Goal: Task Accomplishment & Management: Manage account settings

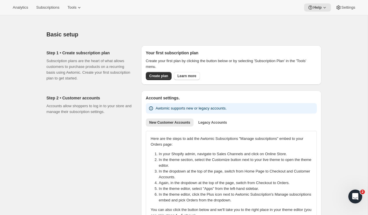
drag, startPoint x: 155, startPoint y: 75, endPoint x: 134, endPoint y: 74, distance: 21.1
click at [133, 74] on div "Step 1 • Create subscription plan Subscription plans are the heart of what allo…" at bounding box center [181, 63] width 279 height 45
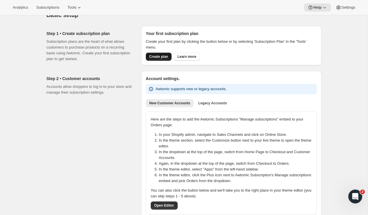
scroll to position [21, 0]
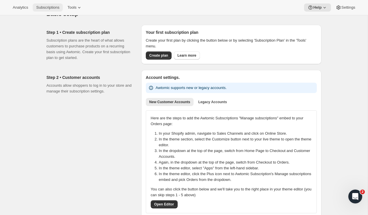
click at [53, 7] on span "Subscriptions" at bounding box center [47, 7] width 23 height 5
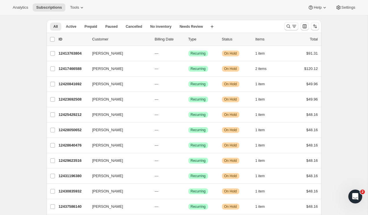
scroll to position [22, 0]
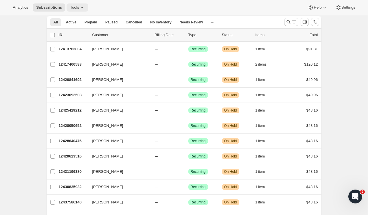
click at [80, 8] on icon at bounding box center [82, 8] width 6 height 6
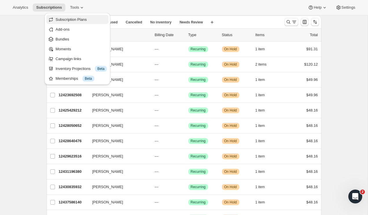
click at [75, 21] on span "Subscription Plans" at bounding box center [71, 19] width 31 height 4
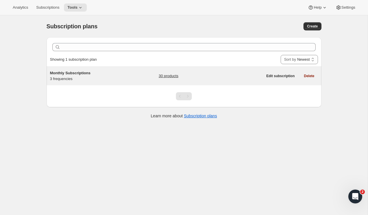
click at [84, 73] on span "Monthly Subscriptions" at bounding box center [70, 73] width 40 height 4
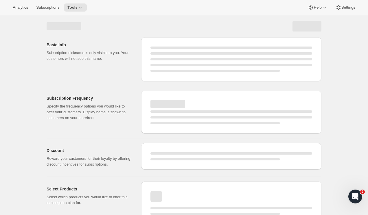
select select "WEEK"
select select "MONTH"
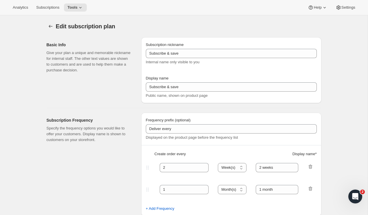
type input "Monthly Subscriptions"
type input "30"
select select "DAY"
type input "30 - Day Supply"
type input "60"
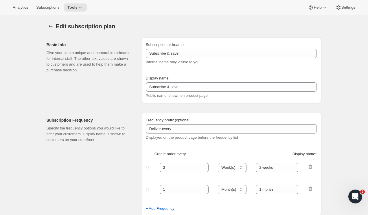
select select "DAY"
type input "60 - Day Supply"
type input "Subscription Can Be Canceled at Anytime"
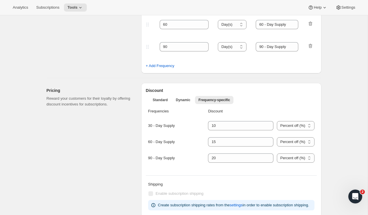
scroll to position [130, 0]
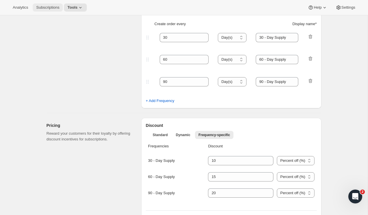
drag, startPoint x: 47, startPoint y: 4, endPoint x: 44, endPoint y: 9, distance: 5.8
click at [44, 9] on span "Subscriptions" at bounding box center [47, 7] width 23 height 5
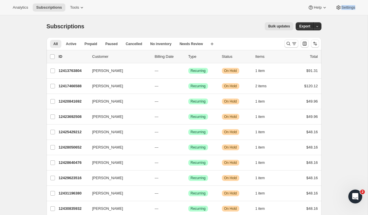
click at [360, 8] on div "Analytics Subscriptions Tools Help Settings" at bounding box center [184, 7] width 368 height 15
click at [342, 7] on span "Settings" at bounding box center [348, 7] width 14 height 5
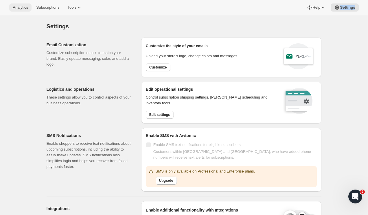
click at [25, 5] on button "Analytics" at bounding box center [20, 7] width 22 height 8
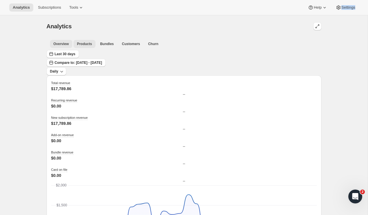
click at [82, 43] on span "Products" at bounding box center [84, 44] width 15 height 5
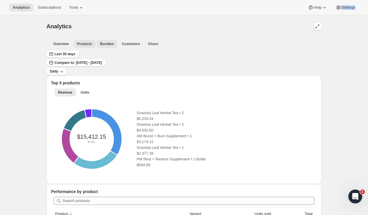
click at [102, 45] on span "Bundles" at bounding box center [107, 44] width 14 height 5
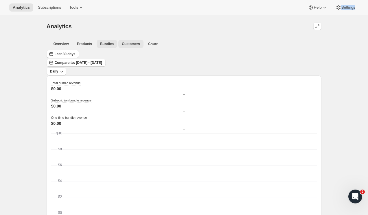
click at [133, 45] on span "Customers" at bounding box center [131, 44] width 18 height 5
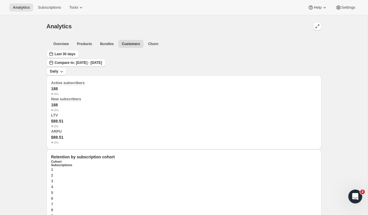
click at [60, 48] on div "Overview Products Bundles Customers Churn More views Overview Products Bundles …" at bounding box center [184, 43] width 275 height 13
click at [61, 47] on button "Overview" at bounding box center [61, 44] width 22 height 8
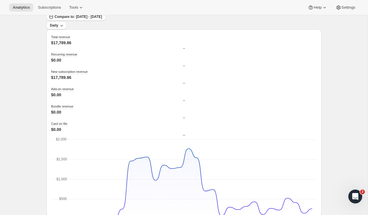
scroll to position [39, 0]
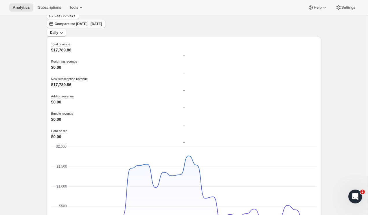
click at [106, 22] on button "Compare to: Jun 22, 2025 - Jul 21, 2025" at bounding box center [76, 24] width 59 height 8
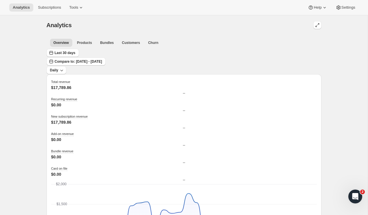
scroll to position [1, 0]
click at [149, 43] on span "Churn" at bounding box center [153, 43] width 10 height 5
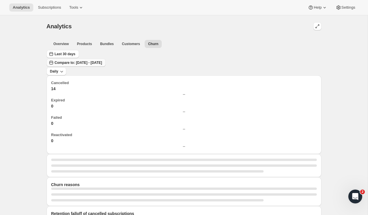
click at [102, 60] on span "Compare to: Jun 22, 2025 - Jul 21, 2025" at bounding box center [78, 62] width 47 height 5
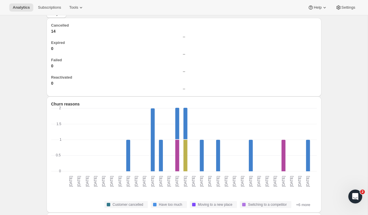
scroll to position [45, 0]
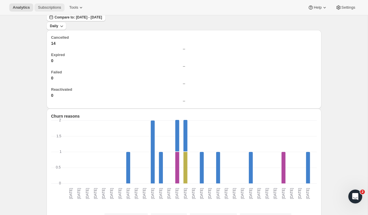
click at [53, 9] on span "Subscriptions" at bounding box center [49, 7] width 23 height 5
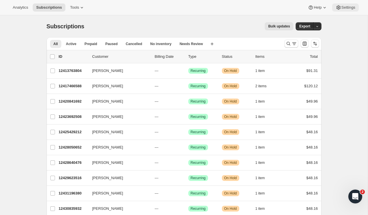
click at [343, 11] on button "Settings" at bounding box center [345, 7] width 27 height 8
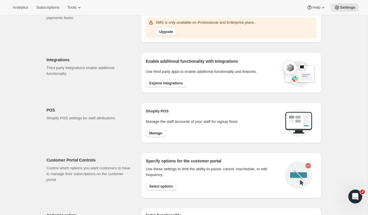
scroll to position [244, 0]
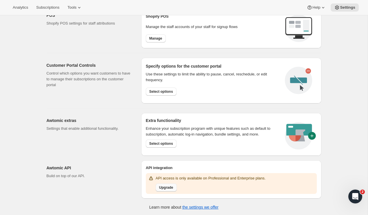
click at [171, 186] on span "Upgrade" at bounding box center [166, 187] width 14 height 5
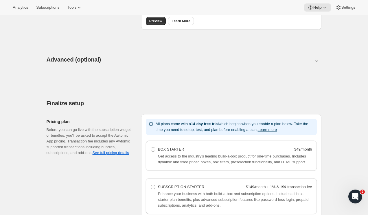
scroll to position [277, 0]
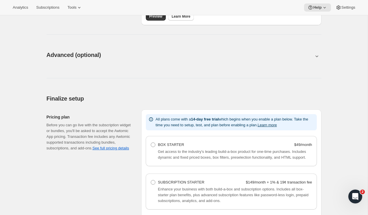
click at [87, 58] on button at bounding box center [184, 56] width 275 height 6
type input "<div style="text-align: center"> <hr> <br/><h3>Having issues managing your subs…"
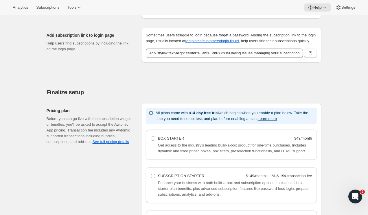
scroll to position [559, 0]
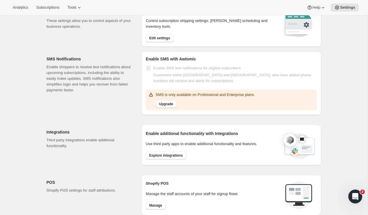
scroll to position [73, 0]
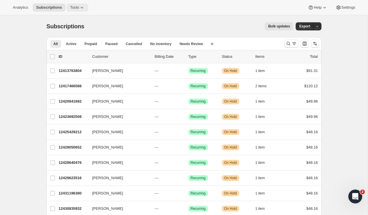
click at [79, 6] on span "Tools" at bounding box center [74, 7] width 9 height 5
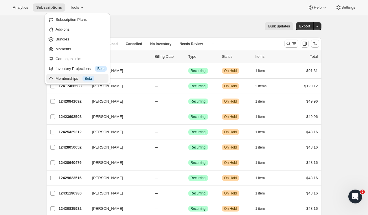
click at [68, 78] on div "Memberships Info Beta" at bounding box center [81, 79] width 51 height 6
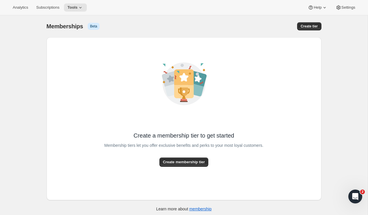
scroll to position [5, 0]
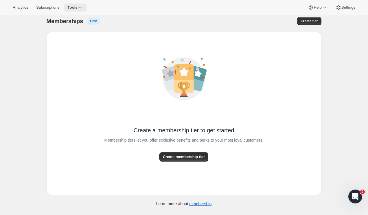
click at [86, 8] on button "Tools" at bounding box center [75, 7] width 23 height 8
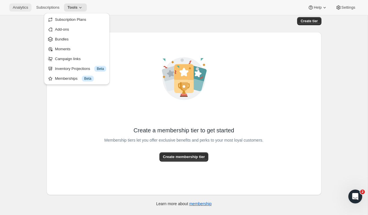
click at [26, 8] on span "Analytics" at bounding box center [20, 7] width 15 height 5
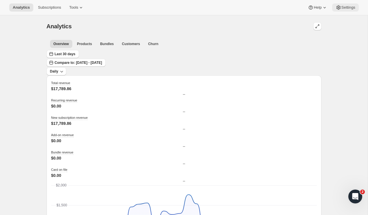
click at [347, 10] on button "Settings" at bounding box center [345, 7] width 27 height 8
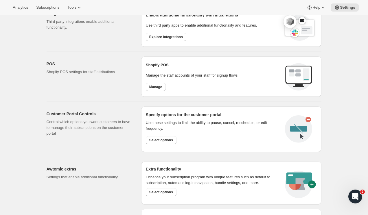
scroll to position [244, 0]
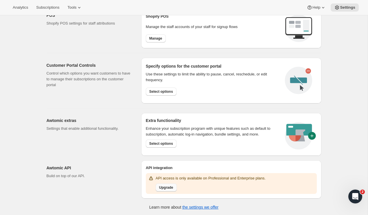
click at [167, 189] on button "Upgrade" at bounding box center [166, 188] width 21 height 8
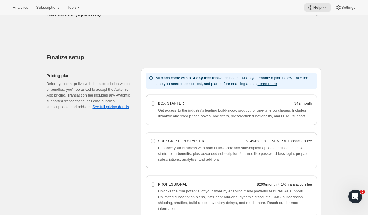
scroll to position [323, 0]
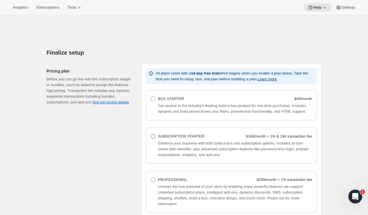
click at [153, 139] on span at bounding box center [153, 136] width 5 height 5
click at [151, 135] on Starter "SUBSCRIPTION STARTER $149/month + 1% & 19¢ transaction fee" at bounding box center [151, 134] width 0 height 0
radio Starter "true"
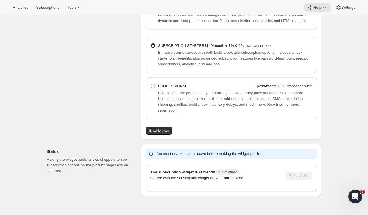
scroll to position [436, 0]
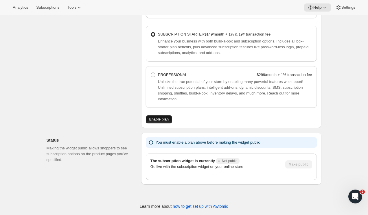
click at [157, 115] on button "Enable plan" at bounding box center [159, 119] width 26 height 8
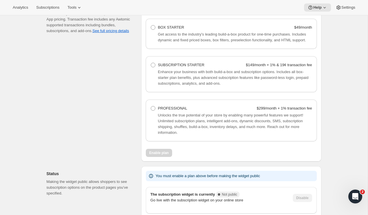
scroll to position [399, 0]
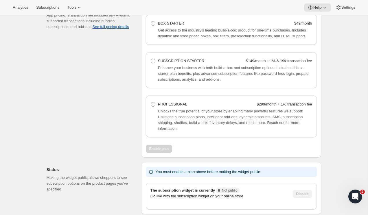
click at [206, 127] on span "Unlocks the true potential of your store by enabling many powerful features we …" at bounding box center [230, 120] width 145 height 22
click at [153, 107] on span at bounding box center [153, 104] width 5 height 5
click at [151, 102] on Professional "PROFESSIONAL $299/month + 1% transaction fee" at bounding box center [151, 102] width 0 height 0
radio Professional "true"
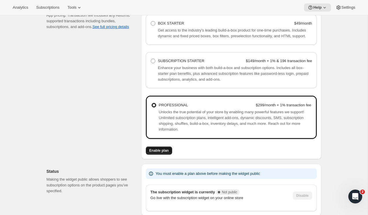
click at [158, 154] on button "Enable plan" at bounding box center [159, 151] width 26 height 8
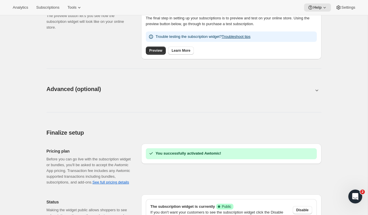
scroll to position [211, 0]
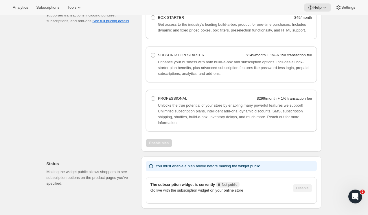
scroll to position [434, 0]
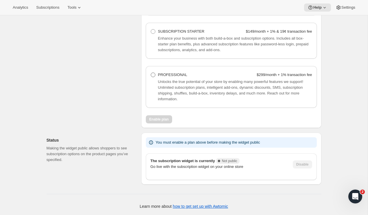
click at [152, 73] on span at bounding box center [153, 75] width 5 height 5
click at [151, 73] on Professional "PROFESSIONAL $299/month + 1% transaction fee" at bounding box center [151, 73] width 0 height 0
radio Professional "true"
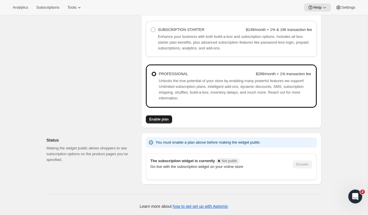
click at [160, 121] on span "Enable plan" at bounding box center [158, 119] width 19 height 5
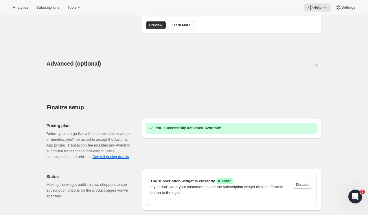
scroll to position [301, 0]
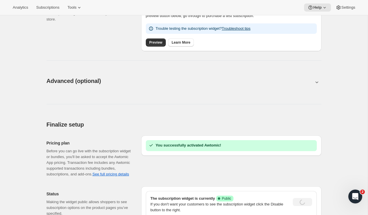
scroll to position [301, 0]
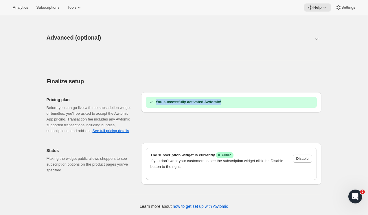
drag, startPoint x: 227, startPoint y: 97, endPoint x: 139, endPoint y: 98, distance: 88.2
click at [139, 98] on div "Pricing plan Before you can go live with the subscription widget or bundles, yo…" at bounding box center [181, 113] width 279 height 51
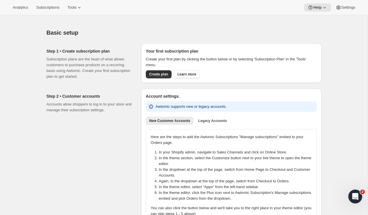
scroll to position [0, 0]
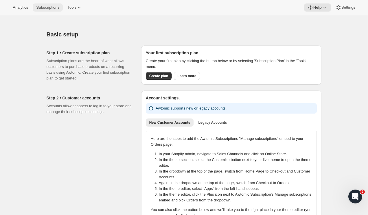
click at [47, 5] on button "Subscriptions" at bounding box center [48, 7] width 30 height 8
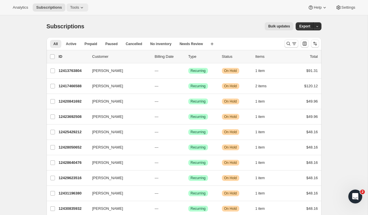
click at [82, 8] on icon at bounding box center [82, 8] width 6 height 6
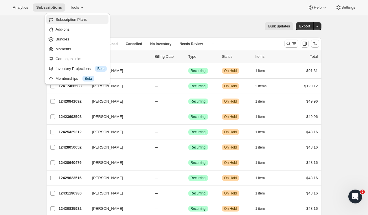
click at [74, 17] on span "Subscription Plans" at bounding box center [71, 19] width 31 height 4
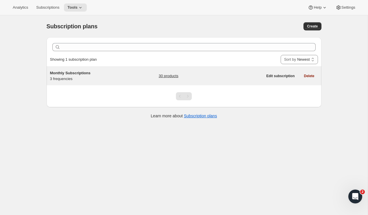
click at [70, 77] on div "Monthly Subscriptions 3 frequencies" at bounding box center [86, 76] width 72 height 12
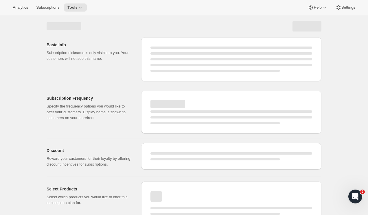
select select "WEEK"
select select "MONTH"
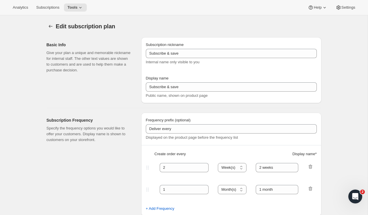
scroll to position [0, 0]
type input "Monthly Subscriptions"
type input "30"
select select "DAY"
type input "30 - Day Supply"
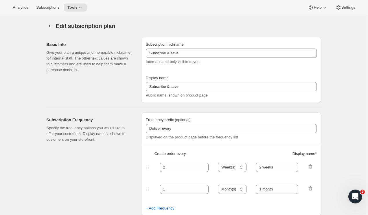
type input "60"
select select "DAY"
type input "60 - Day Supply"
type input "Subscription Can Be Canceled at Anytime"
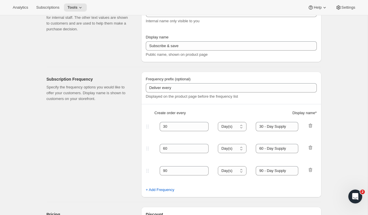
scroll to position [0, 0]
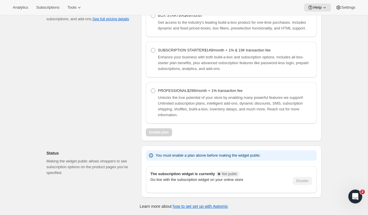
scroll to position [434, 0]
click at [152, 87] on label "PROFESSIONAL $299/month + 1% transaction fee" at bounding box center [196, 91] width 92 height 8
click at [151, 89] on Professional "PROFESSIONAL $299/month + 1% transaction fee" at bounding box center [151, 89] width 0 height 0
radio Professional "true"
click at [161, 130] on span "Enable plan" at bounding box center [158, 132] width 19 height 5
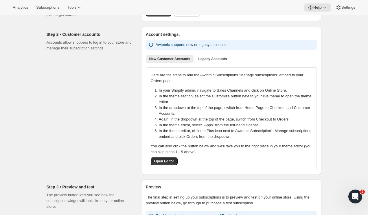
scroll to position [64, 0]
click at [208, 62] on button "Legacy Accounts" at bounding box center [213, 59] width 36 height 8
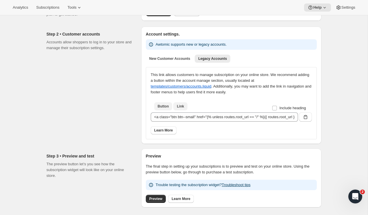
click at [179, 106] on span "Link" at bounding box center [180, 106] width 7 height 5
click at [164, 54] on div "New Customer Accounts Legacy Accounts More views New Customer Accounts Legacy A…" at bounding box center [231, 58] width 178 height 13
click at [163, 56] on button "New Customer Accounts" at bounding box center [170, 59] width 48 height 8
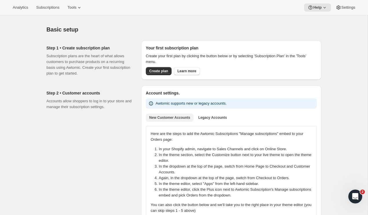
scroll to position [0, 0]
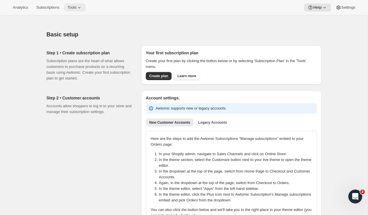
click at [74, 5] on span "Tools" at bounding box center [71, 7] width 9 height 5
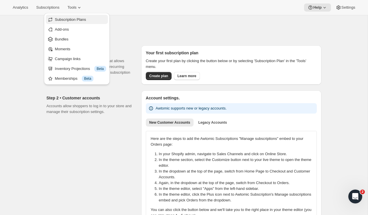
click at [71, 18] on span "Subscription Plans" at bounding box center [70, 19] width 31 height 4
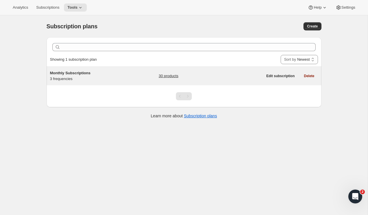
click at [82, 74] on span "Monthly Subscriptions" at bounding box center [70, 73] width 40 height 4
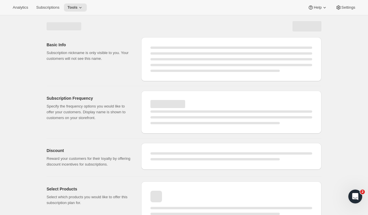
select select "WEEK"
select select "MONTH"
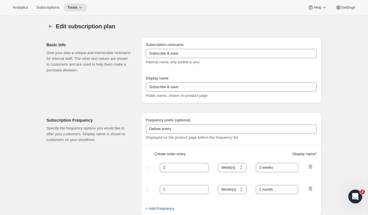
type input "Monthly Subscriptions"
type input "30"
select select "DAY"
type input "30 - Day Supply"
type input "60"
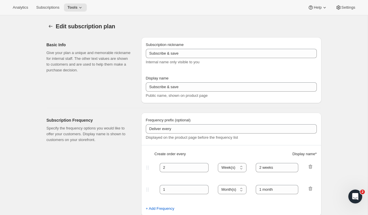
select select "DAY"
type input "60 - Day Supply"
type input "Subscription Can Be Canceled at Anytime"
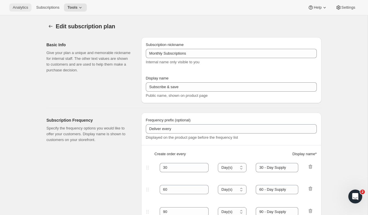
click at [16, 5] on span "Analytics" at bounding box center [20, 7] width 15 height 5
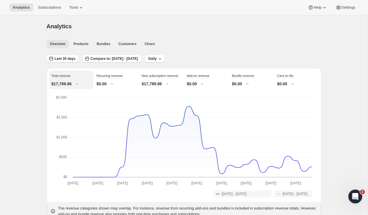
click at [53, 46] on span "Overview" at bounding box center [57, 44] width 15 height 5
click at [57, 45] on span "Overview" at bounding box center [57, 44] width 15 height 5
click at [69, 62] on button "Last 30 days" at bounding box center [63, 59] width 32 height 8
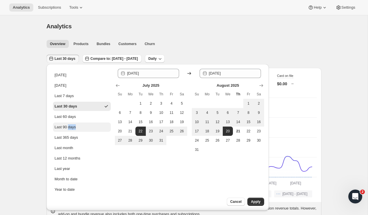
click at [60, 128] on div "Last 90 days" at bounding box center [65, 127] width 21 height 6
type input "2025-05-23"
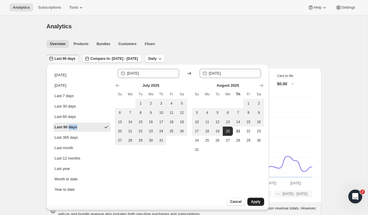
click at [259, 202] on span "Apply" at bounding box center [256, 202] width 10 height 5
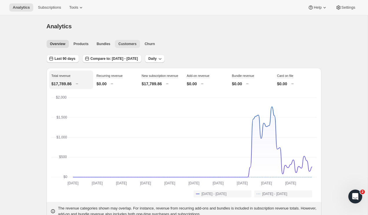
click at [127, 46] on span "Customers" at bounding box center [127, 44] width 18 height 5
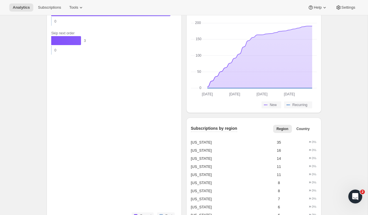
scroll to position [503, 0]
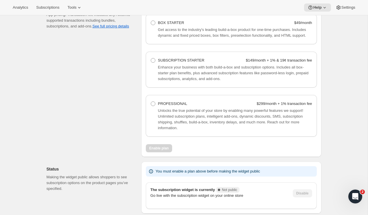
scroll to position [434, 0]
